Goal: Task Accomplishment & Management: Manage account settings

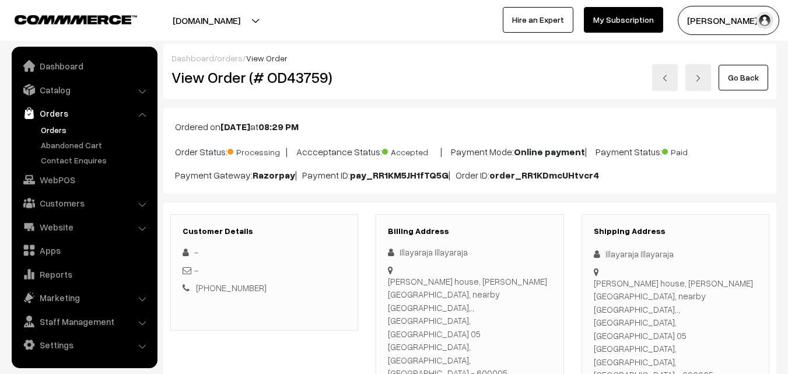
scroll to position [257, 0]
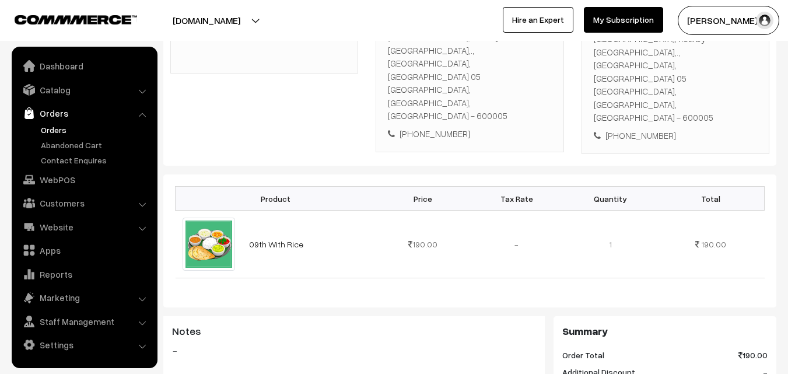
click at [60, 134] on link "Orders" at bounding box center [96, 130] width 116 height 12
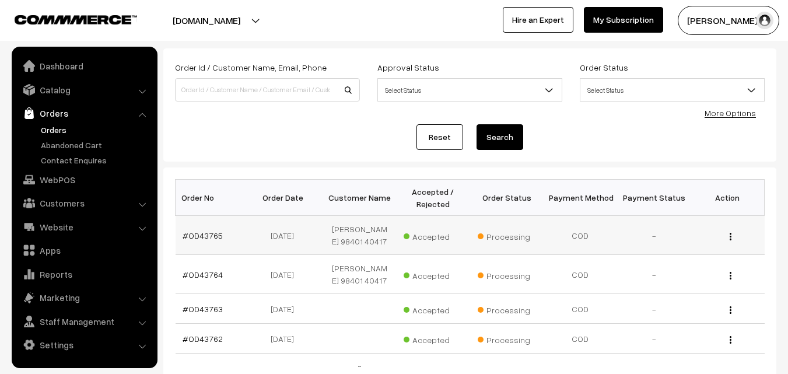
scroll to position [58, 0]
click at [210, 234] on link "#OD43765" at bounding box center [203, 235] width 40 height 10
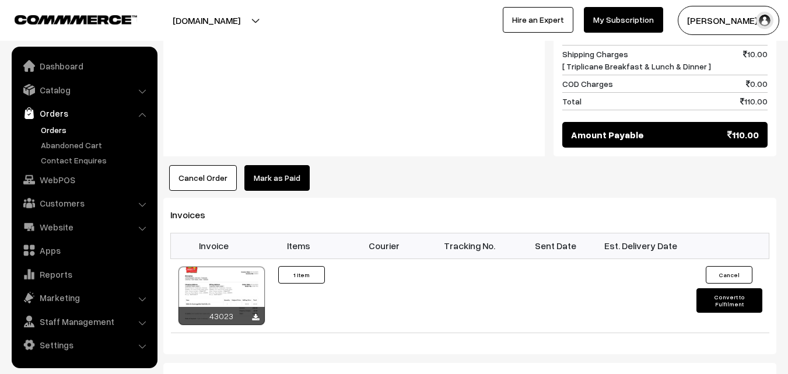
scroll to position [700, 0]
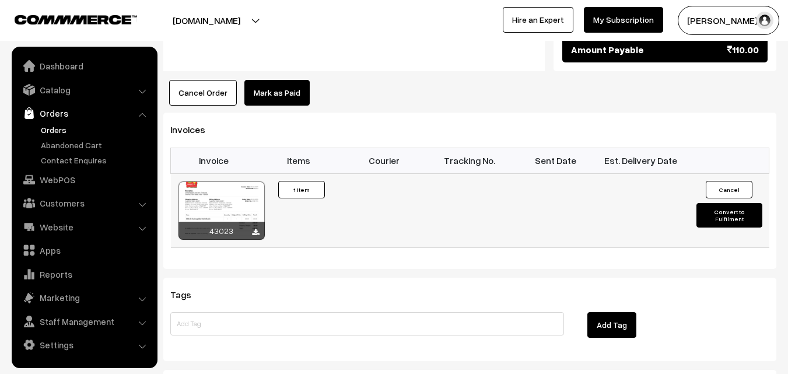
click at [239, 185] on div at bounding box center [222, 210] width 86 height 58
click at [51, 128] on link "Orders" at bounding box center [96, 130] width 116 height 12
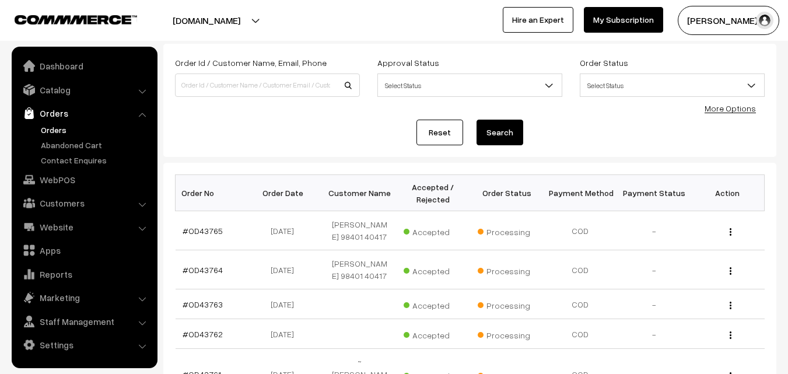
scroll to position [117, 0]
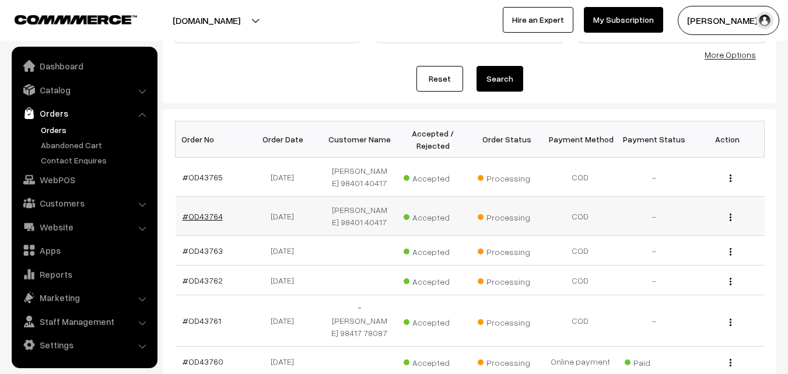
click at [194, 215] on link "#OD43764" at bounding box center [203, 216] width 40 height 10
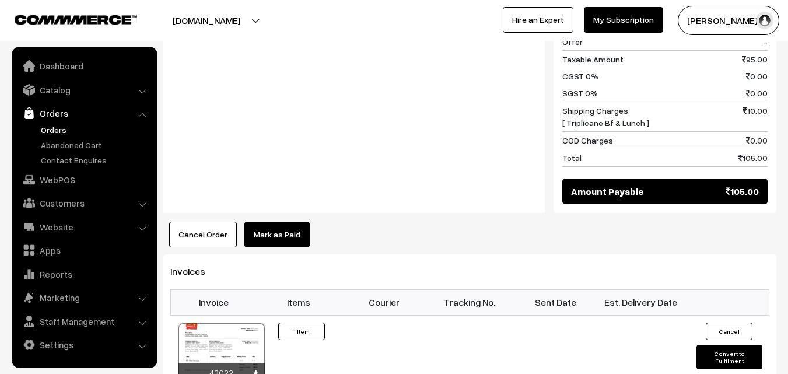
scroll to position [583, 0]
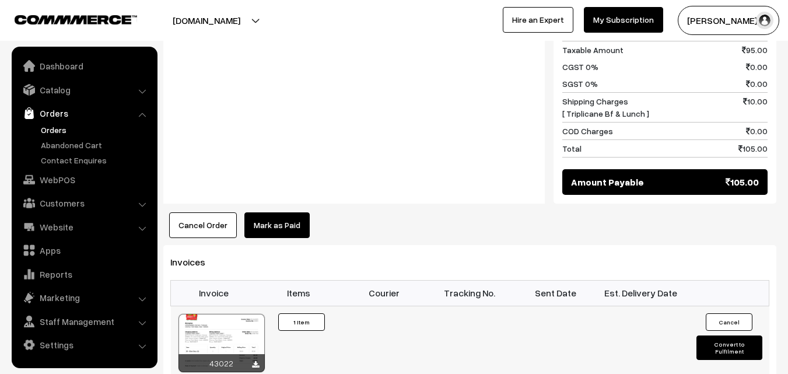
click at [233, 314] on div at bounding box center [222, 343] width 86 height 58
click at [55, 133] on link "Orders" at bounding box center [96, 130] width 116 height 12
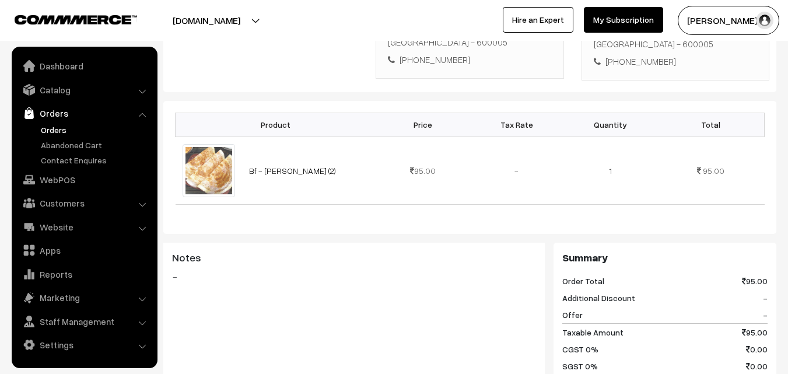
scroll to position [292, 0]
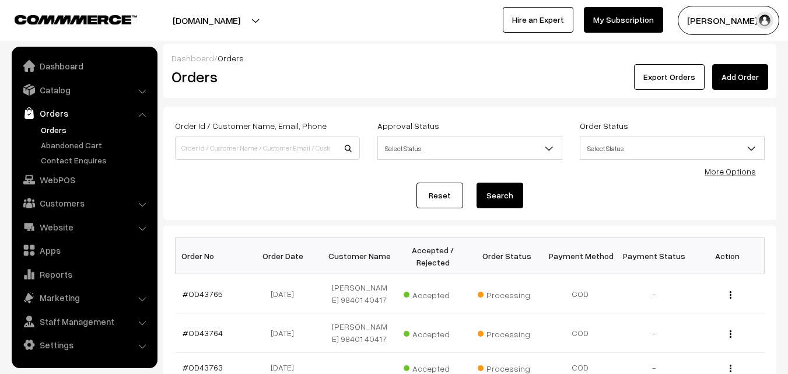
click at [60, 128] on link "Orders" at bounding box center [96, 130] width 116 height 12
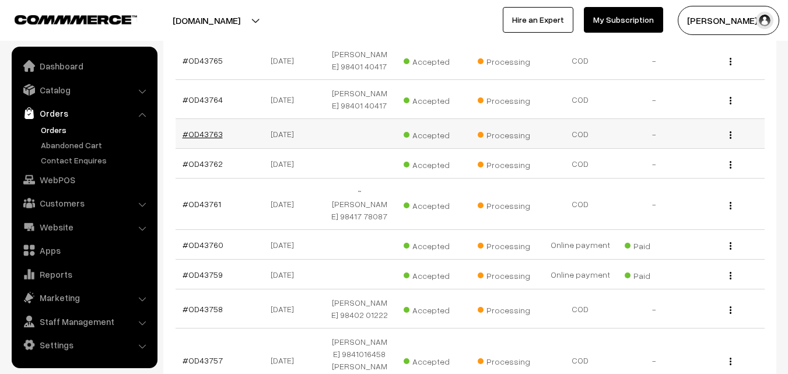
click at [191, 134] on link "#OD43763" at bounding box center [203, 134] width 40 height 10
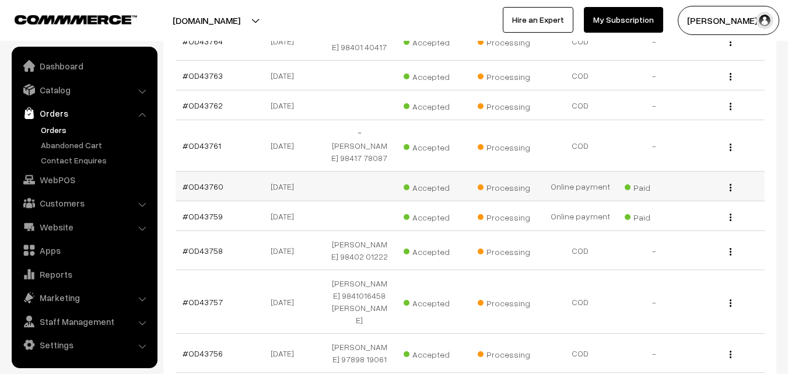
scroll to position [353, 0]
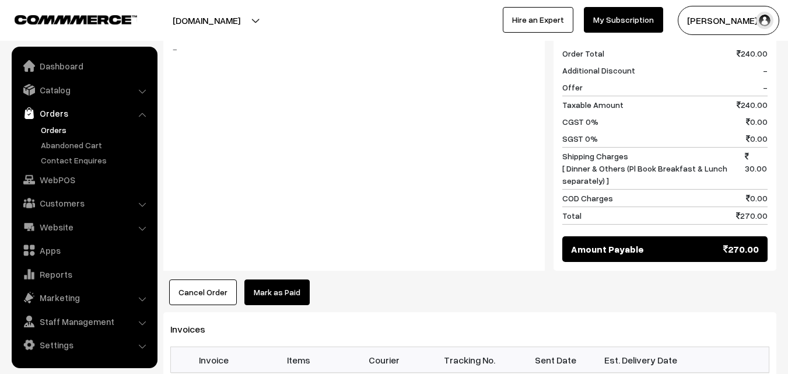
scroll to position [642, 0]
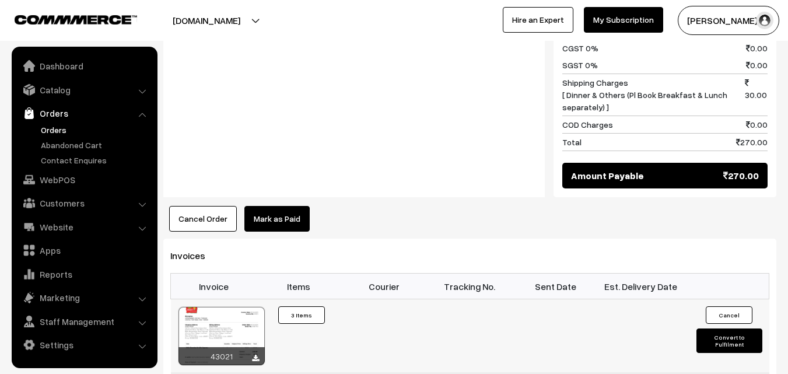
click at [240, 307] on div at bounding box center [222, 336] width 86 height 58
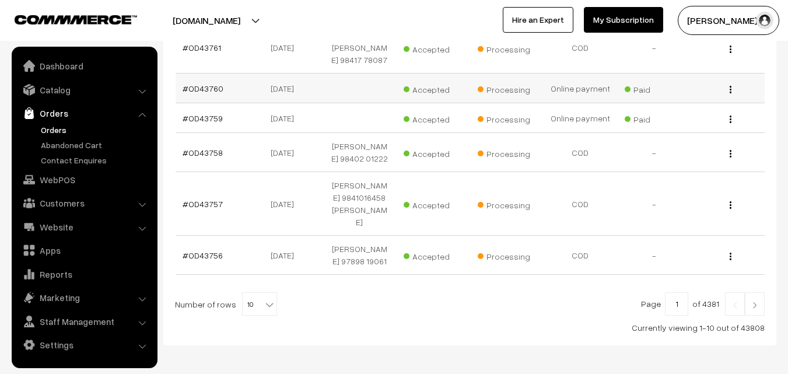
scroll to position [305, 0]
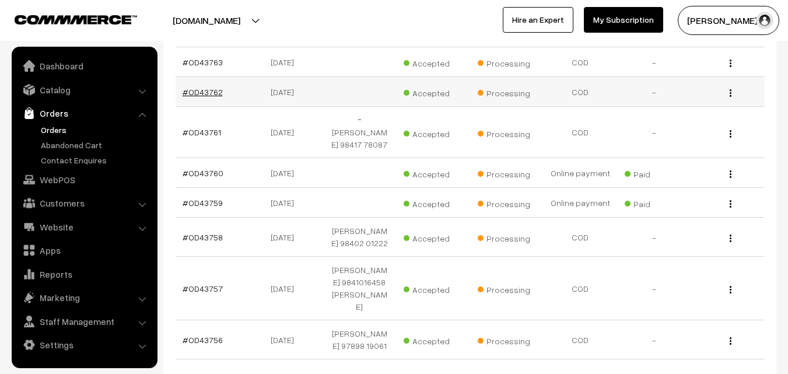
click at [212, 92] on link "#OD43762" at bounding box center [203, 92] width 40 height 10
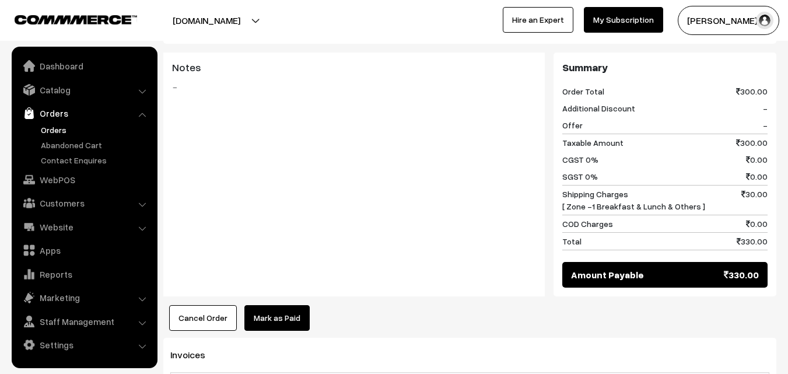
scroll to position [758, 0]
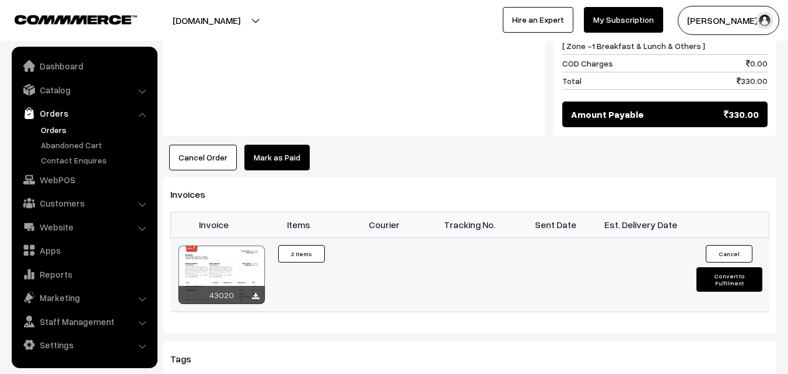
click at [233, 246] on div at bounding box center [222, 275] width 86 height 58
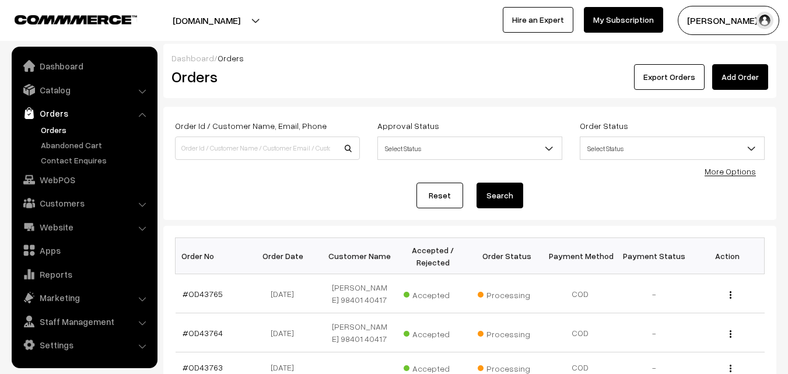
scroll to position [305, 0]
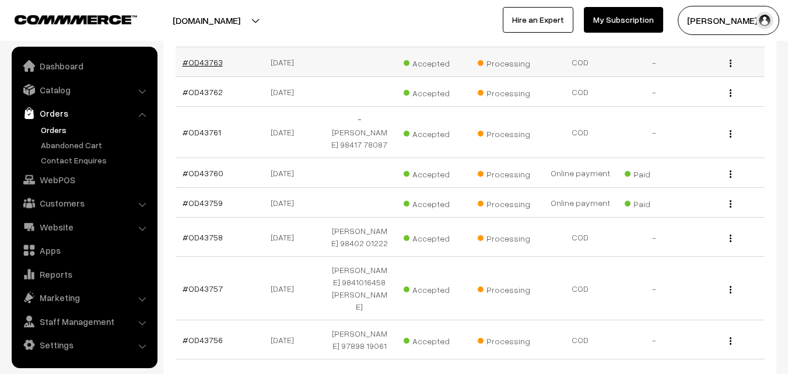
click at [215, 65] on link "#OD43763" at bounding box center [203, 62] width 40 height 10
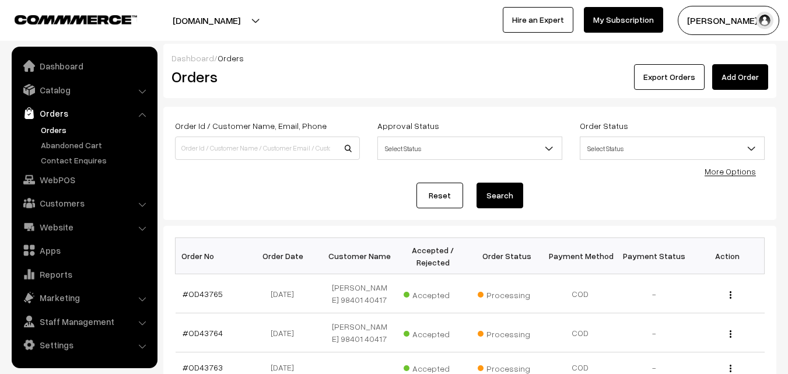
scroll to position [305, 0]
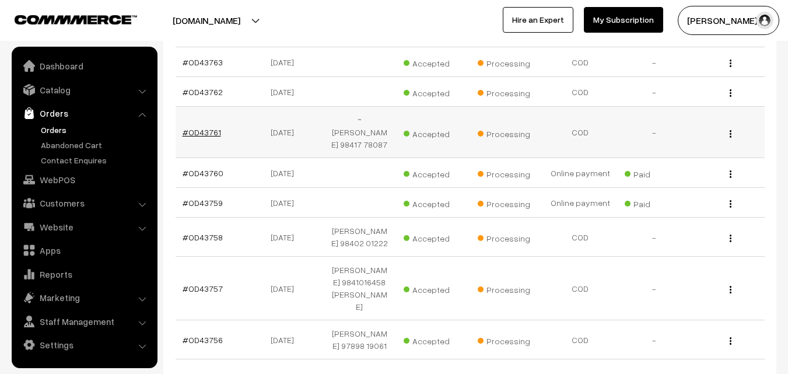
click at [212, 134] on link "#OD43761" at bounding box center [202, 132] width 39 height 10
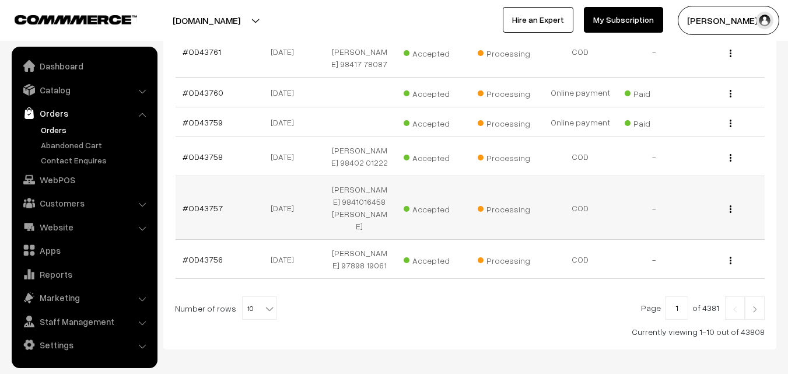
scroll to position [425, 0]
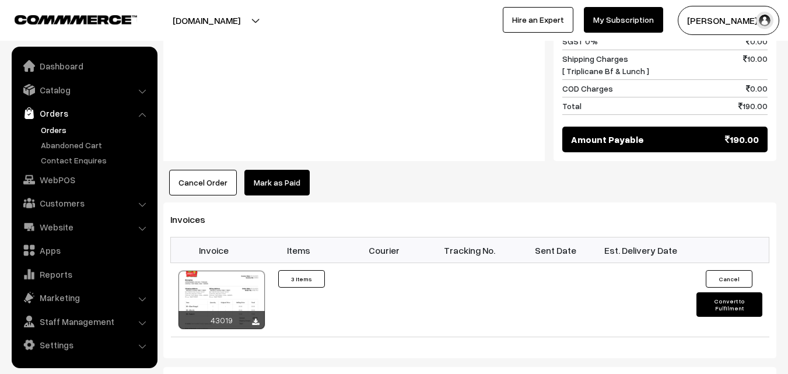
scroll to position [875, 0]
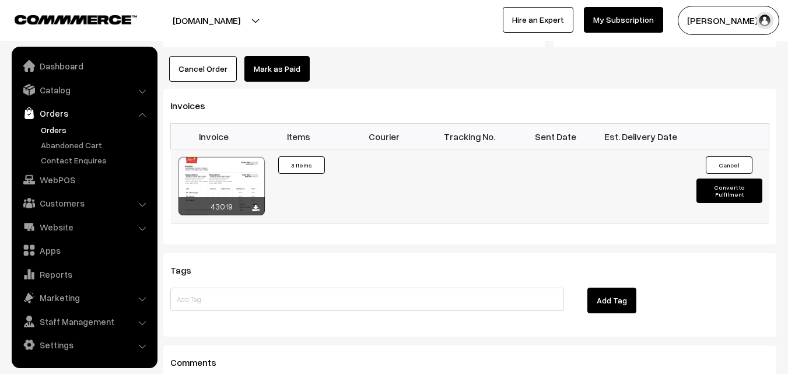
click at [241, 157] on div at bounding box center [222, 186] width 86 height 58
click at [60, 121] on link "Orders" at bounding box center [84, 113] width 139 height 21
click at [45, 127] on link "Orders" at bounding box center [96, 130] width 116 height 12
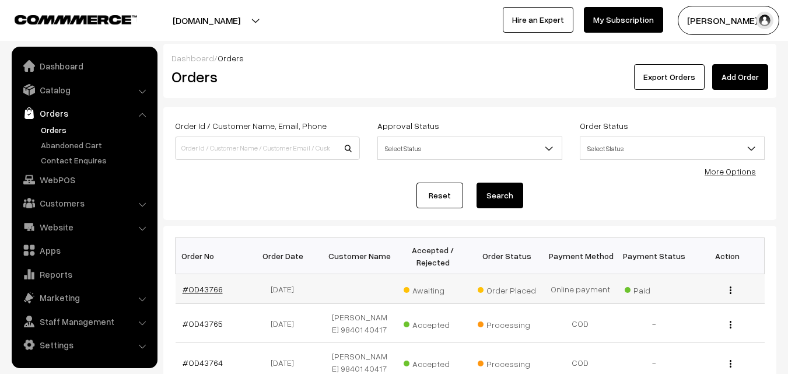
scroll to position [58, 0]
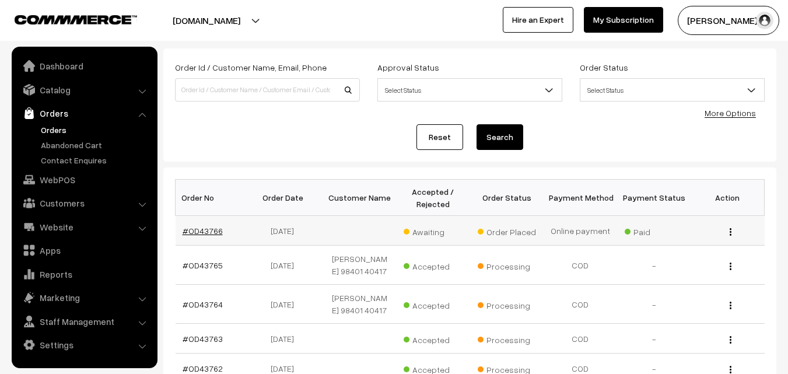
click at [204, 226] on link "#OD43766" at bounding box center [203, 231] width 40 height 10
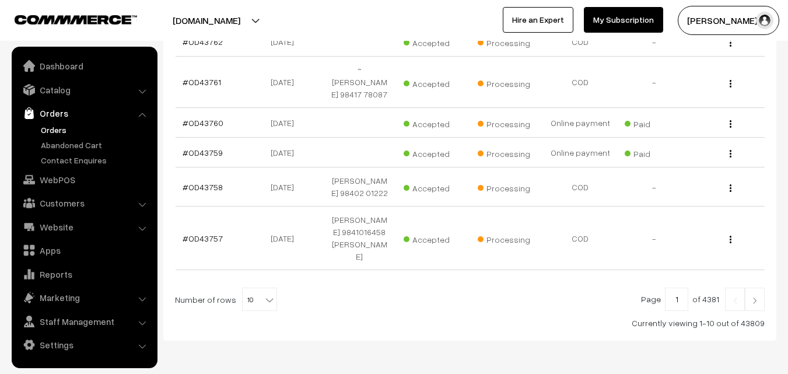
scroll to position [387, 0]
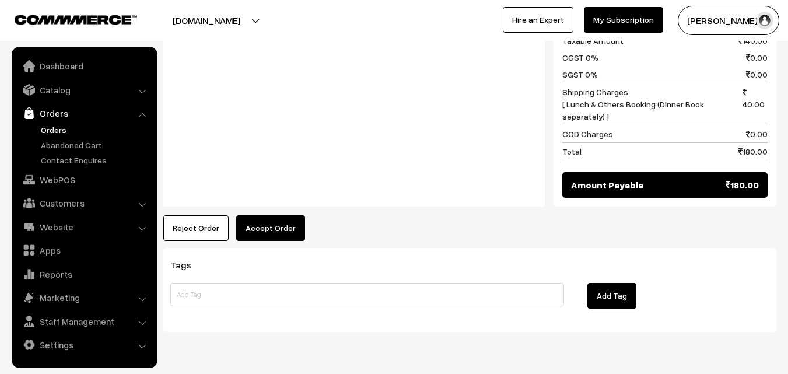
click at [272, 215] on button "Accept Order" at bounding box center [270, 228] width 69 height 26
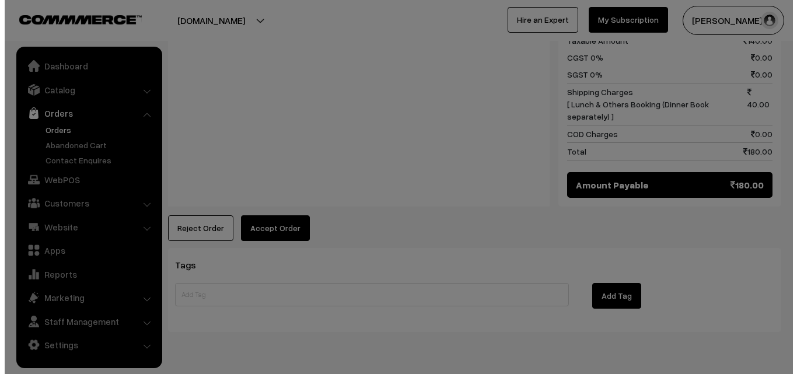
scroll to position [579, 0]
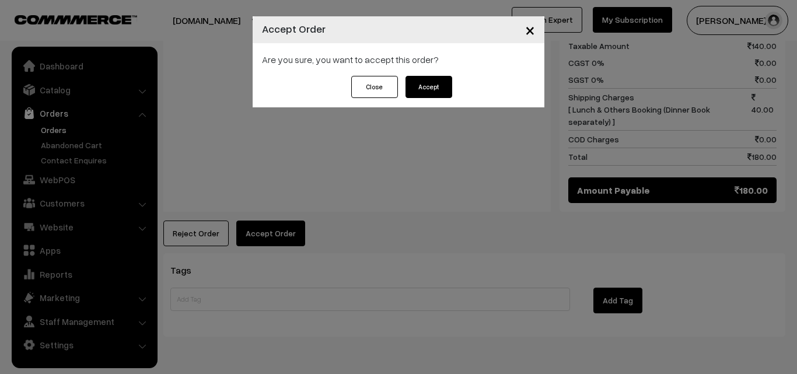
click at [442, 95] on button "Accept" at bounding box center [428, 87] width 47 height 22
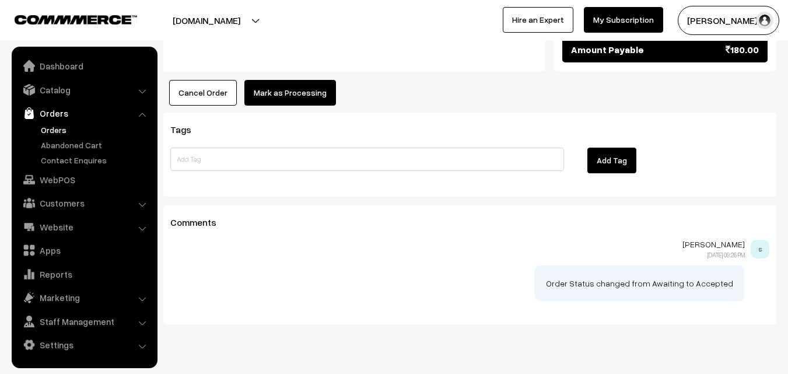
click at [293, 80] on button "Mark as Processing" at bounding box center [290, 93] width 92 height 26
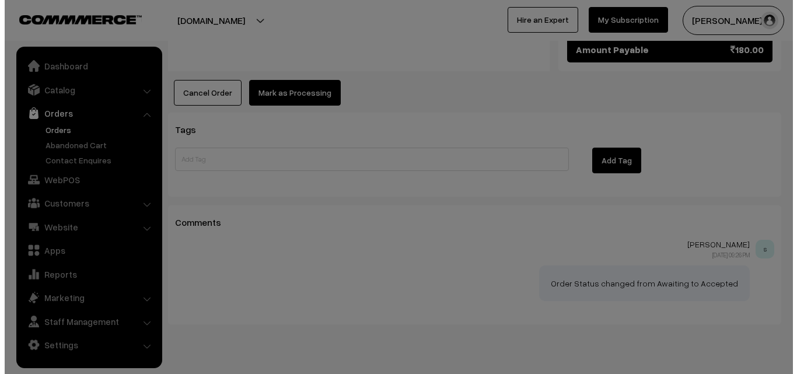
scroll to position [707, 0]
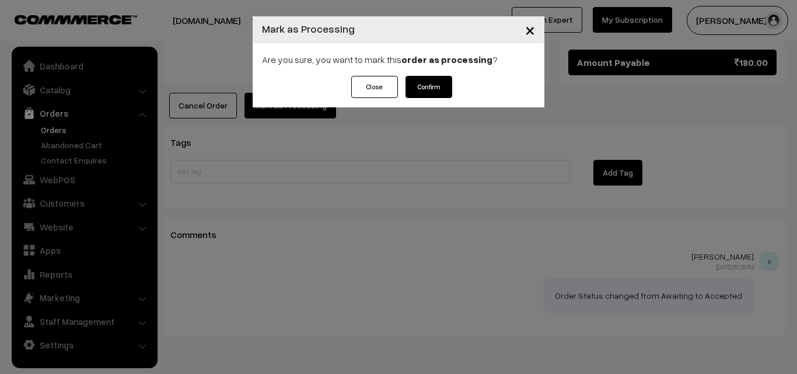
click at [438, 89] on button "Confirm" at bounding box center [428, 87] width 47 height 22
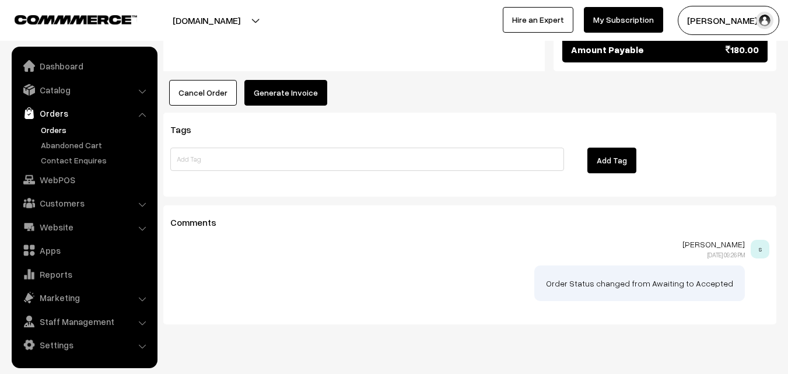
click at [299, 80] on button "Generate Invoice" at bounding box center [285, 93] width 83 height 26
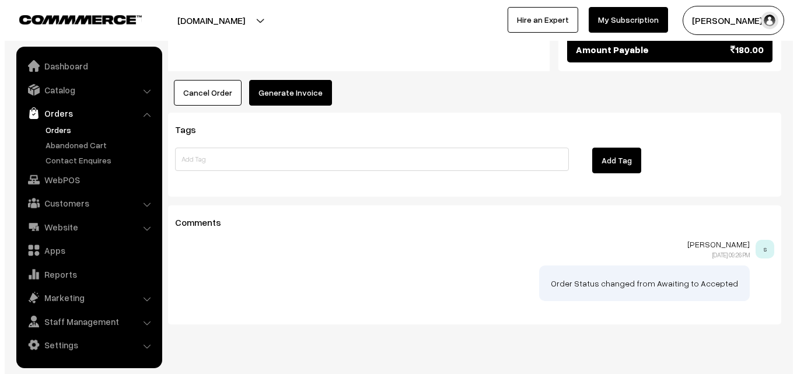
scroll to position [707, 0]
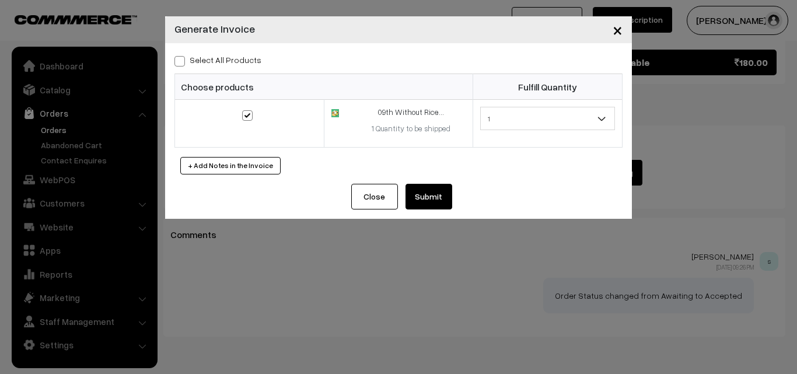
click at [244, 60] on label "Select All Products" at bounding box center [217, 60] width 87 height 12
click at [182, 60] on input "Select All Products" at bounding box center [178, 59] width 8 height 8
checkbox input "true"
click at [425, 205] on button "Submit" at bounding box center [428, 197] width 47 height 26
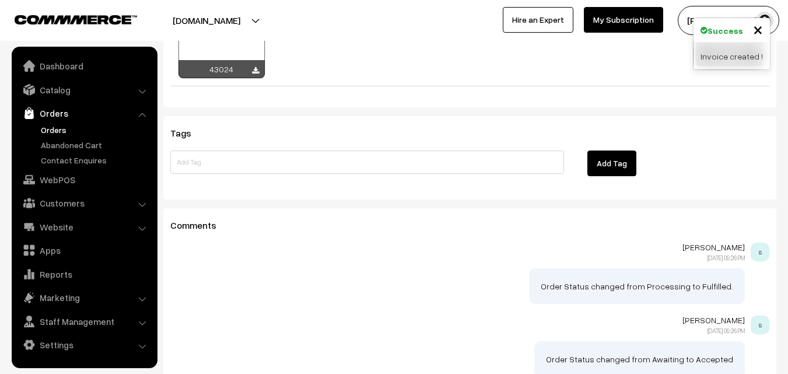
scroll to position [840, 0]
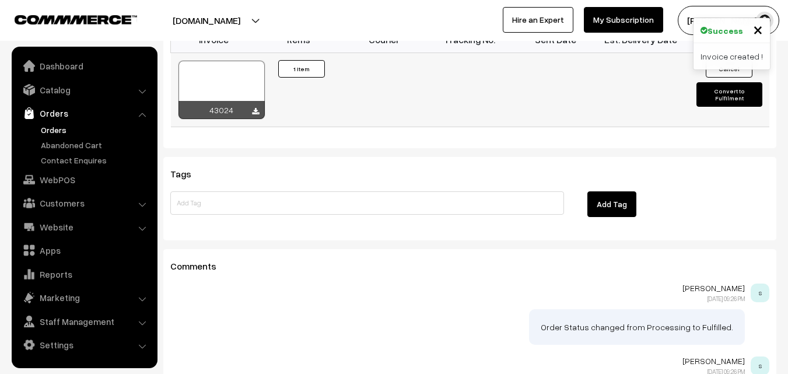
click at [233, 61] on div at bounding box center [222, 90] width 86 height 58
